Goal: Information Seeking & Learning: Learn about a topic

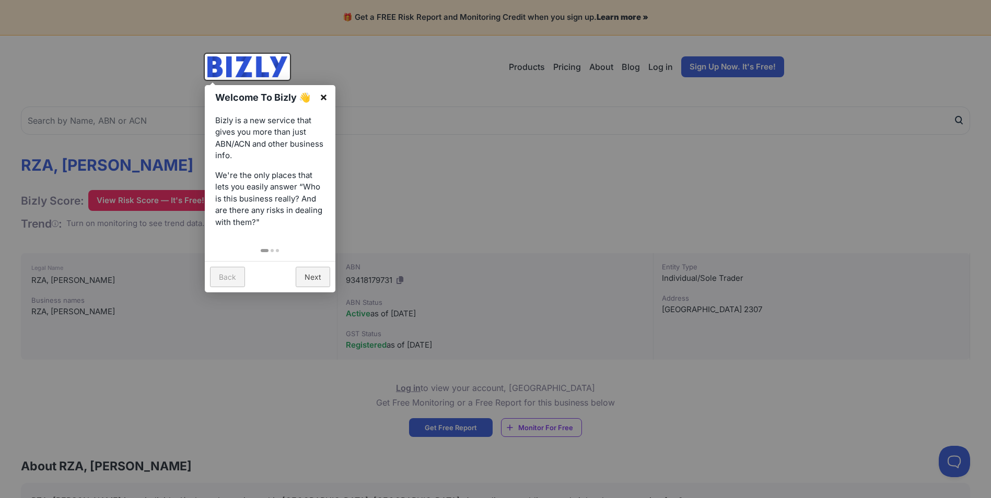
click at [322, 96] on link "×" at bounding box center [324, 97] width 24 height 24
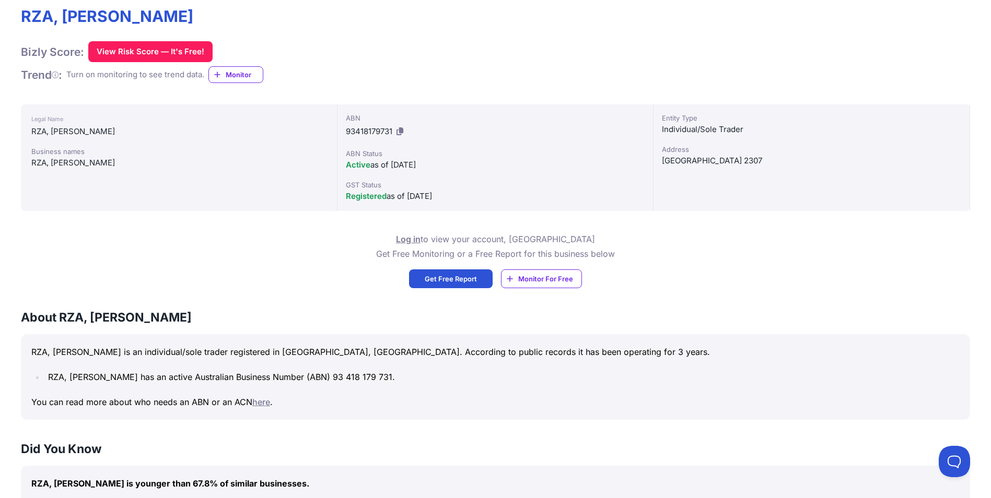
scroll to position [209, 0]
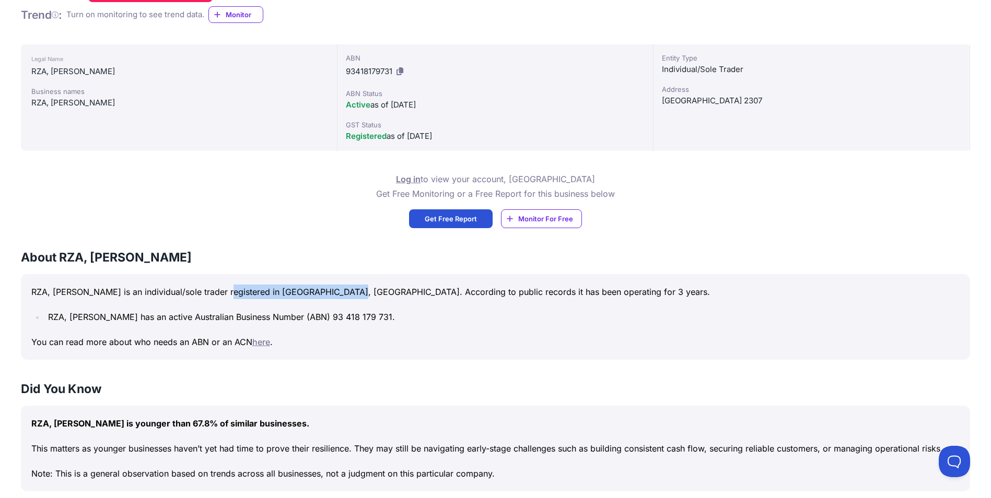
drag, startPoint x: 236, startPoint y: 294, endPoint x: 354, endPoint y: 291, distance: 118.1
click at [354, 291] on p "RZA, [PERSON_NAME] is an individual/sole trader registered in [GEOGRAPHIC_DATA]…" at bounding box center [495, 292] width 928 height 15
drag, startPoint x: 354, startPoint y: 291, endPoint x: 439, endPoint y: 297, distance: 84.8
click at [439, 297] on p "RZA, [PERSON_NAME] is an individual/sole trader registered in [GEOGRAPHIC_DATA]…" at bounding box center [495, 292] width 928 height 15
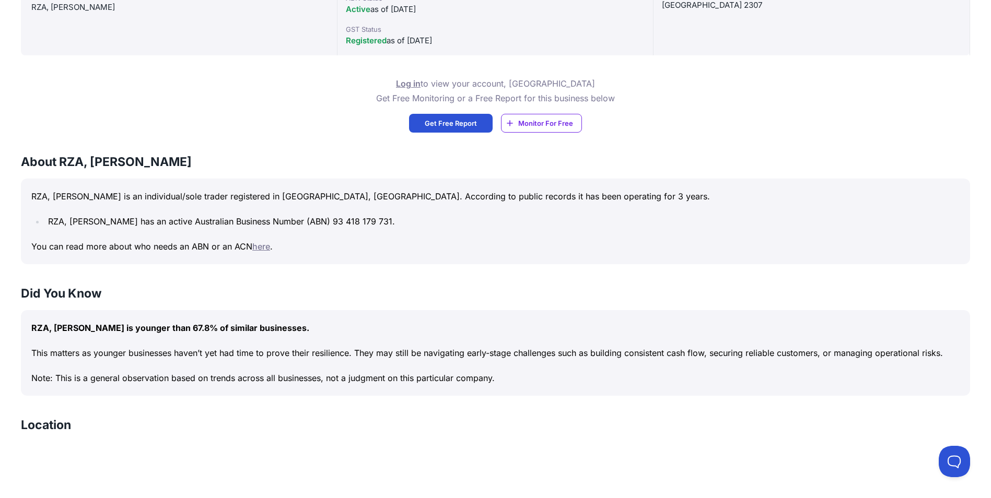
scroll to position [313, 0]
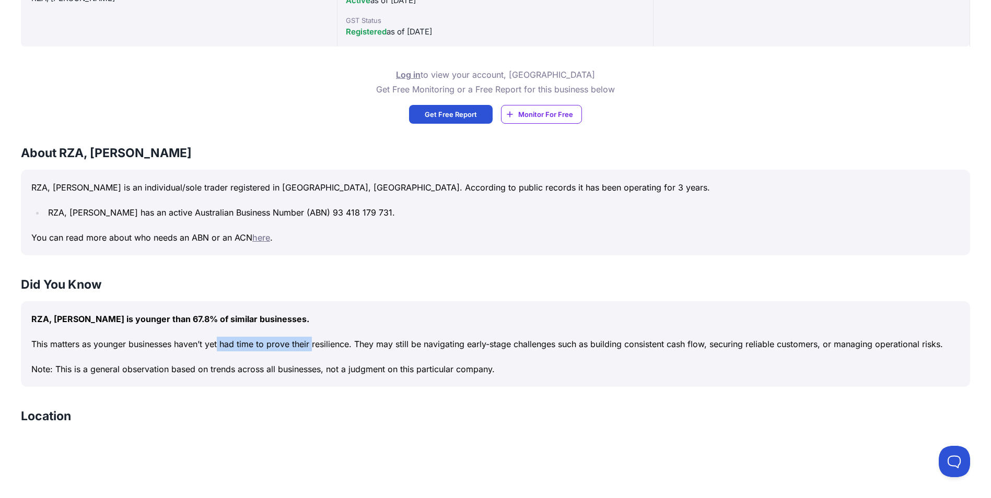
drag, startPoint x: 144, startPoint y: 342, endPoint x: 245, endPoint y: 342, distance: 101.9
click at [245, 342] on p "This matters as younger businesses haven’t yet had time to prove their resilien…" at bounding box center [495, 344] width 928 height 15
click at [458, 346] on p "This matters as younger businesses haven’t yet had time to prove their resilien…" at bounding box center [495, 344] width 928 height 15
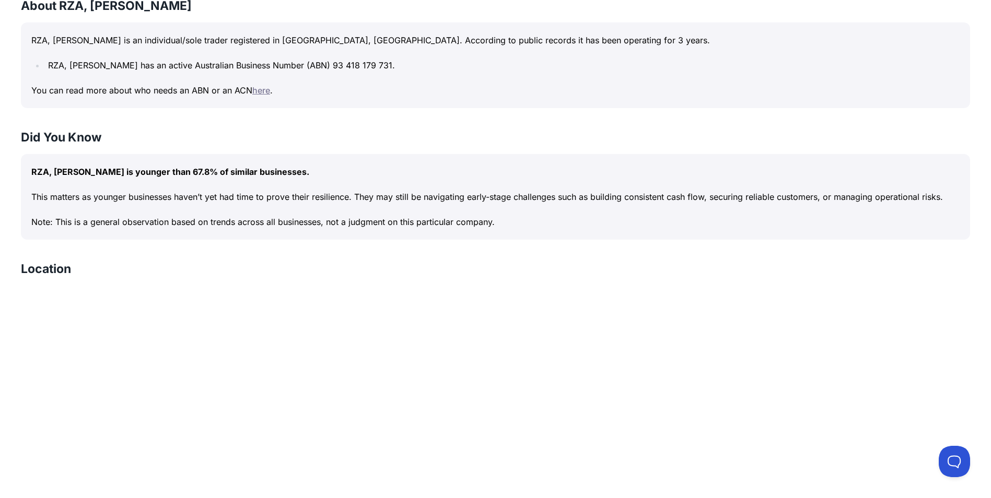
scroll to position [418, 0]
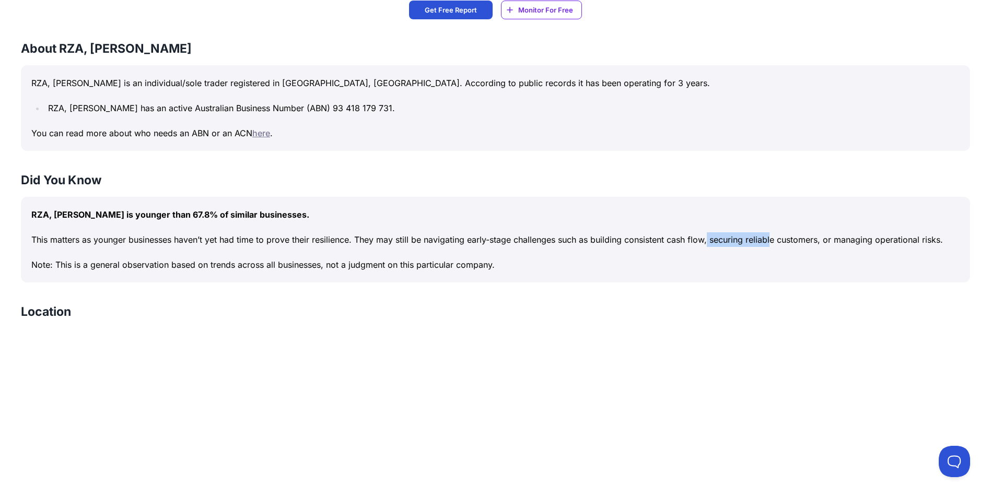
drag, startPoint x: 641, startPoint y: 237, endPoint x: 704, endPoint y: 237, distance: 62.7
click at [704, 237] on p "This matters as younger businesses haven’t yet had time to prove their resilien…" at bounding box center [495, 239] width 928 height 15
drag, startPoint x: 704, startPoint y: 237, endPoint x: 722, endPoint y: 267, distance: 35.4
click at [722, 267] on p "Note: This is a general observation based on trends across all businesses, not …" at bounding box center [495, 264] width 928 height 15
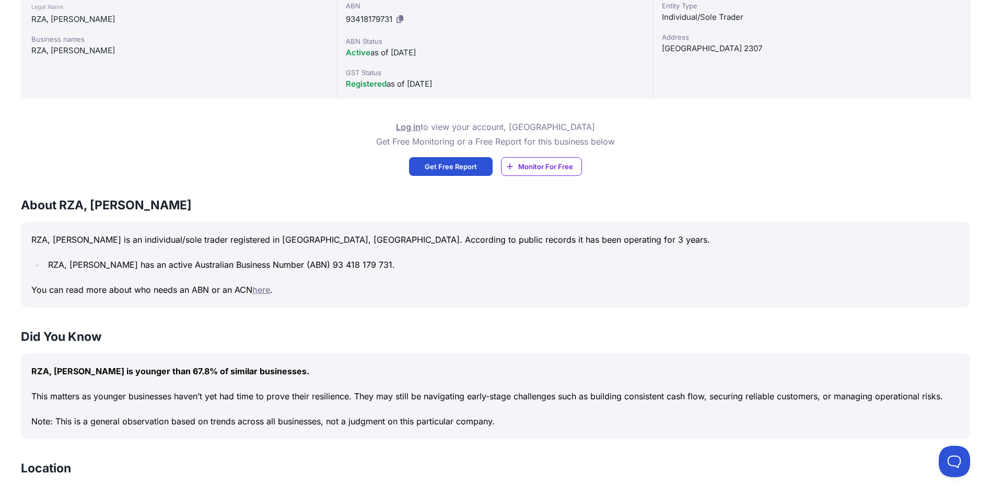
scroll to position [0, 0]
